Goal: Communication & Community: Connect with others

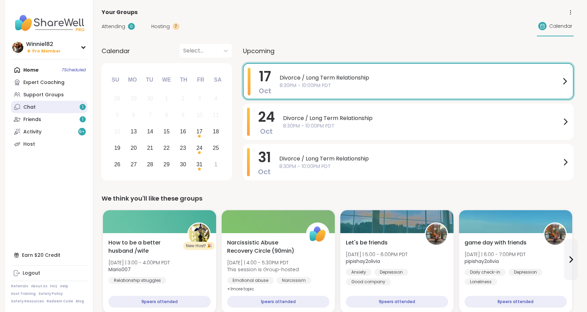
click at [36, 107] on link "Chat 1" at bounding box center [49, 107] width 77 height 12
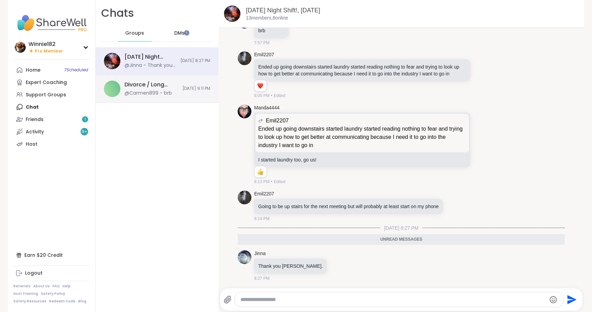
click at [157, 97] on div "Divorce / Long Term Relationship, [DATE] @Carmen899 - brb [DATE] 9:11 PM" at bounding box center [157, 89] width 123 height 28
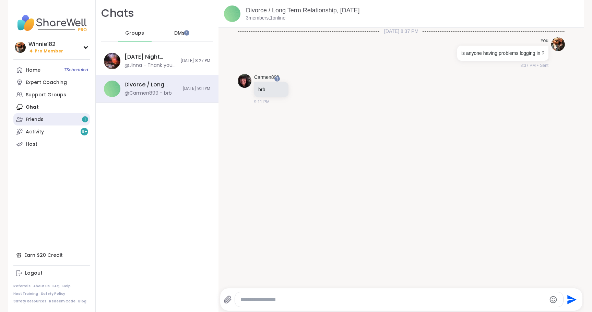
click at [37, 120] on div "Friends 1" at bounding box center [35, 119] width 18 height 7
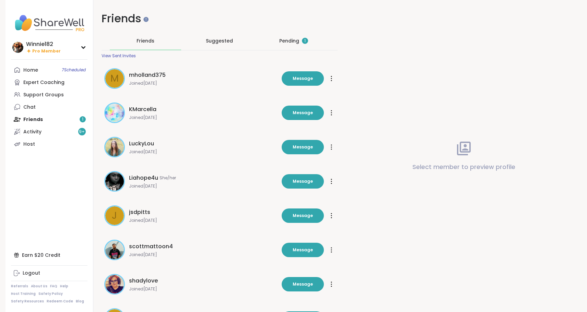
click at [284, 33] on div "Pending 1" at bounding box center [293, 41] width 71 height 18
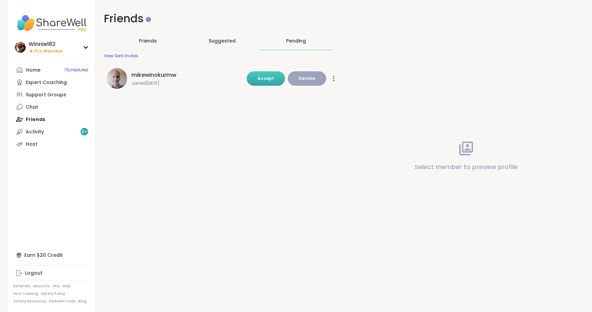
click at [254, 79] on button "Accept" at bounding box center [266, 78] width 38 height 14
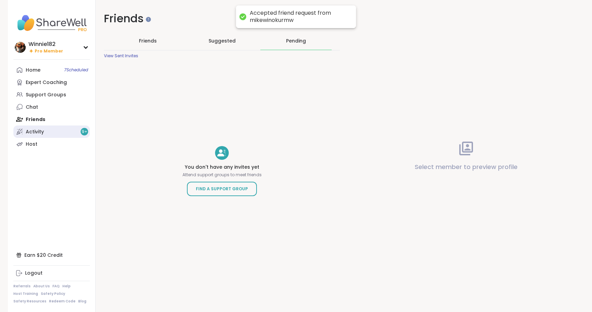
click at [44, 131] on link "Activity 9 +" at bounding box center [51, 132] width 77 height 12
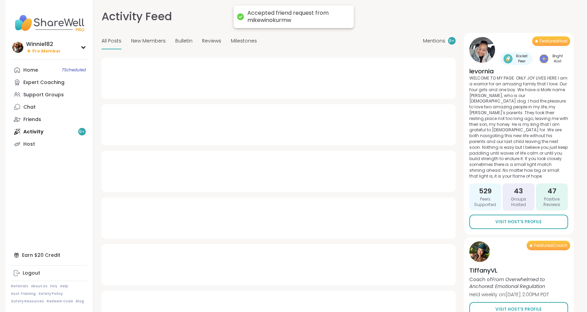
type textarea "*"
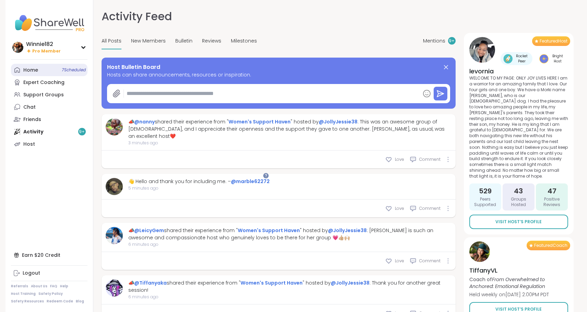
click at [49, 66] on link "Home 7 Scheduled" at bounding box center [49, 70] width 77 height 12
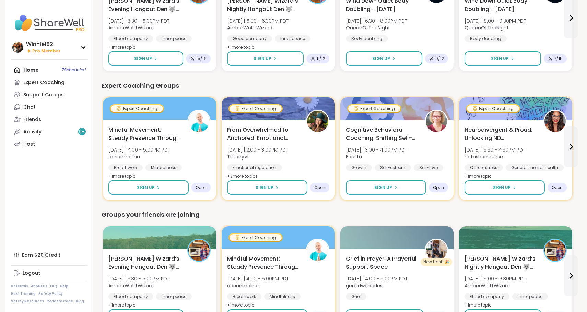
scroll to position [378, 0]
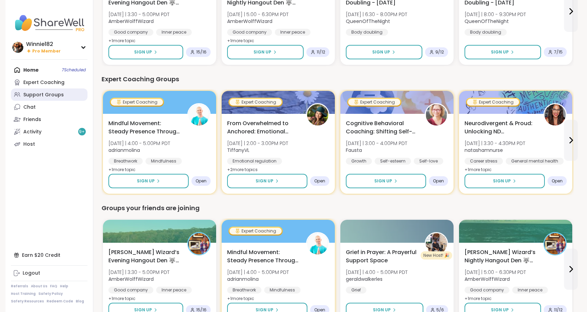
click at [58, 100] on link "Support Groups" at bounding box center [49, 95] width 77 height 12
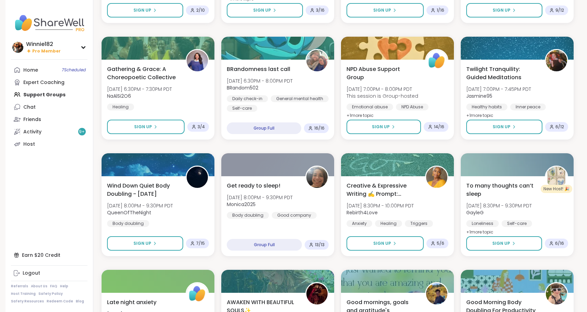
scroll to position [841, 0]
